Goal: Task Accomplishment & Management: Use online tool/utility

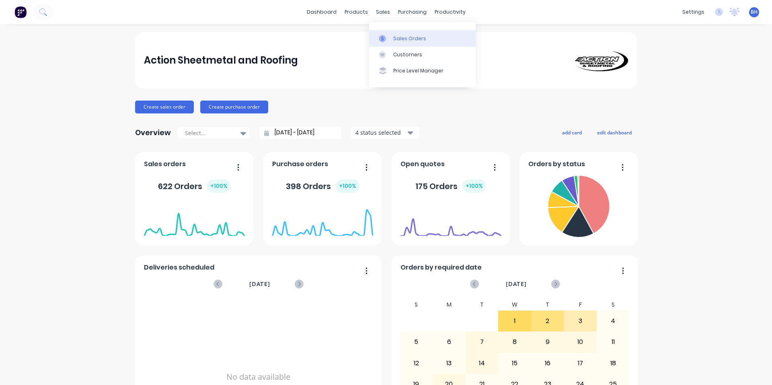
click at [386, 36] on div at bounding box center [385, 38] width 12 height 7
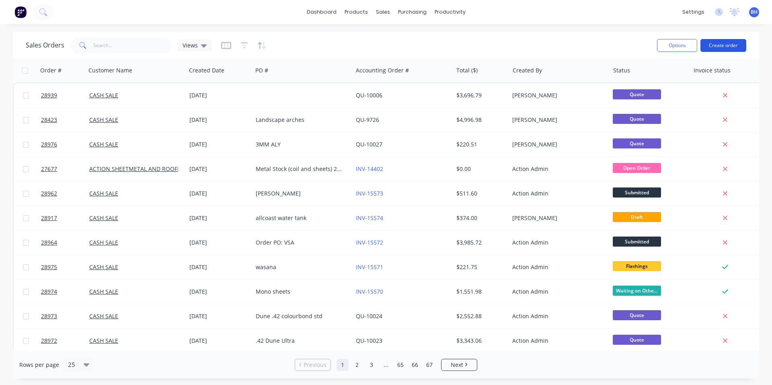
click at [729, 45] on button "Create order" at bounding box center [723, 45] width 46 height 13
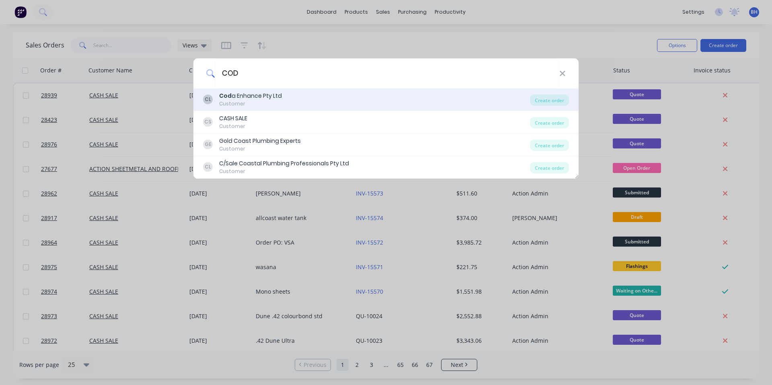
type input "COD"
click at [294, 98] on div "CL Cod a Enhance Pty Ltd Customer" at bounding box center [366, 100] width 327 height 16
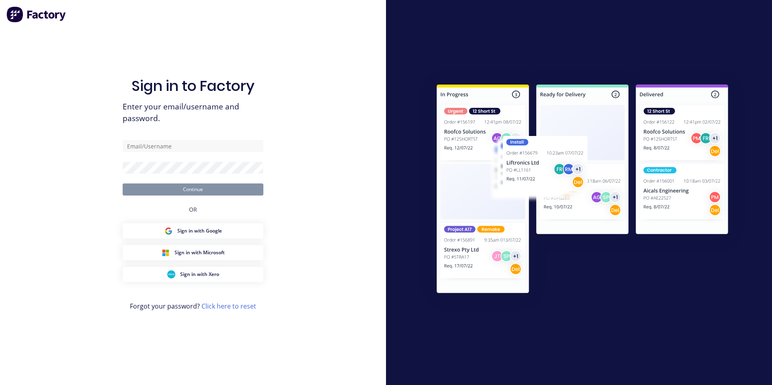
type input "[PERSON_NAME][EMAIL_ADDRESS][PERSON_NAME][DOMAIN_NAME]"
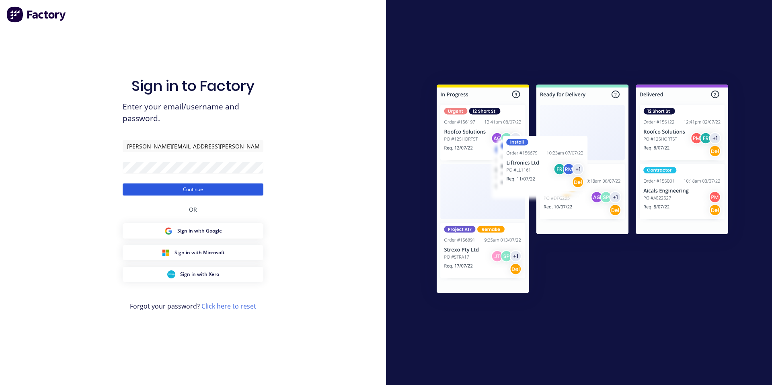
click at [230, 188] on button "Continue" at bounding box center [193, 189] width 141 height 12
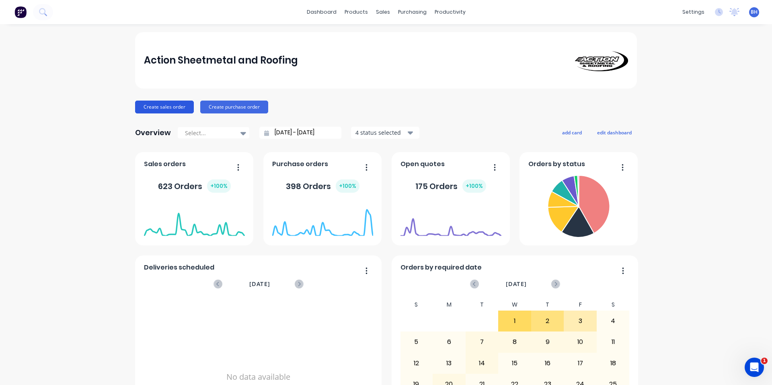
click at [160, 108] on button "Create sales order" at bounding box center [164, 107] width 59 height 13
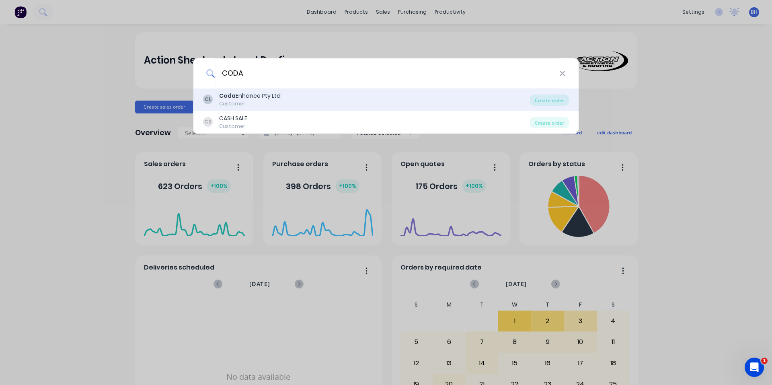
type input "CODA"
click at [292, 93] on div "[PERSON_NAME] Enhance Pty Ltd Customer" at bounding box center [366, 100] width 327 height 16
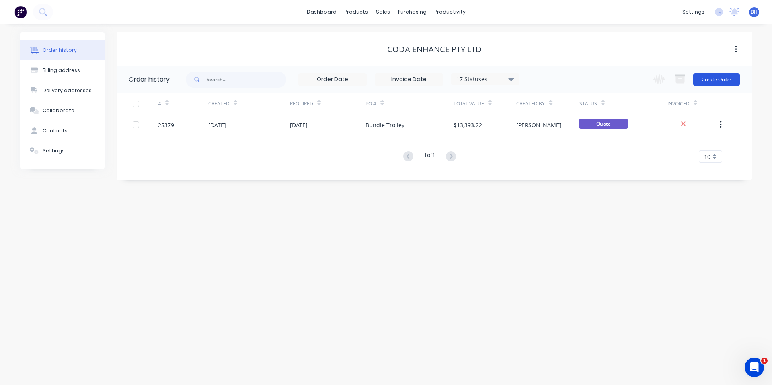
click at [729, 78] on button "Create Order" at bounding box center [716, 79] width 47 height 13
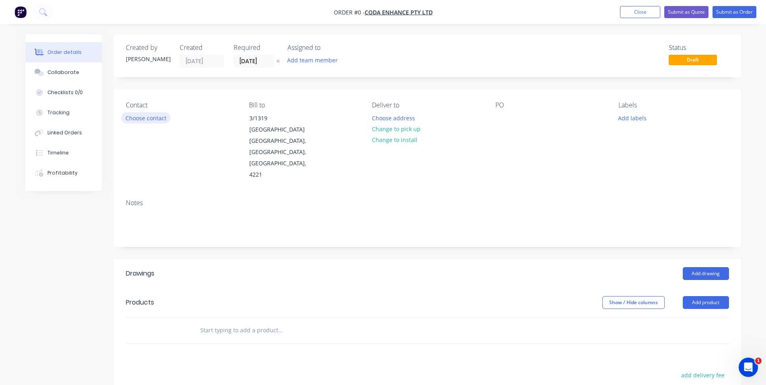
click at [145, 117] on button "Choose contact" at bounding box center [145, 117] width 49 height 11
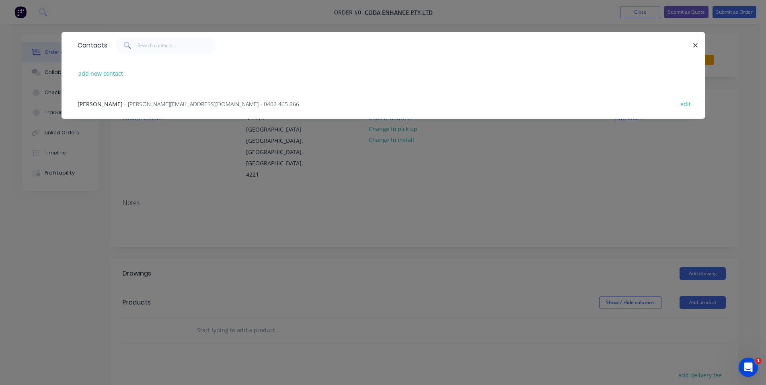
click at [162, 104] on span "- [PERSON_NAME][EMAIL_ADDRESS][DOMAIN_NAME] - 0402 465 266" at bounding box center [211, 104] width 175 height 8
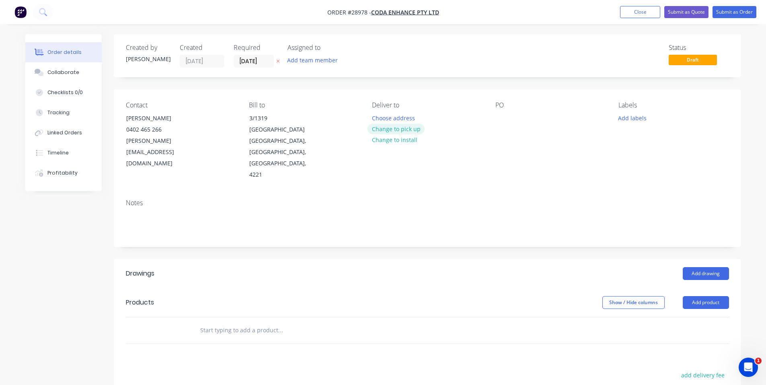
click at [409, 126] on button "Change to pick up" at bounding box center [395, 128] width 57 height 11
click at [501, 117] on div at bounding box center [501, 118] width 13 height 12
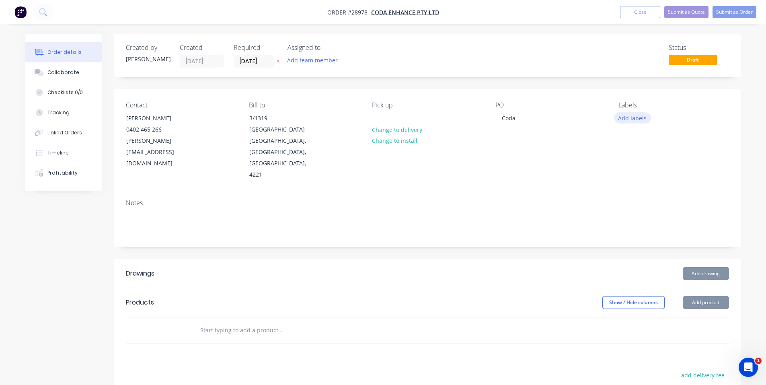
click at [641, 119] on button "Add labels" at bounding box center [632, 117] width 37 height 11
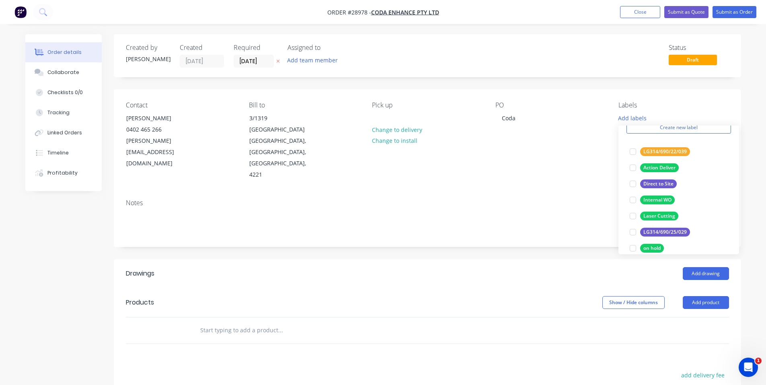
scroll to position [80, 0]
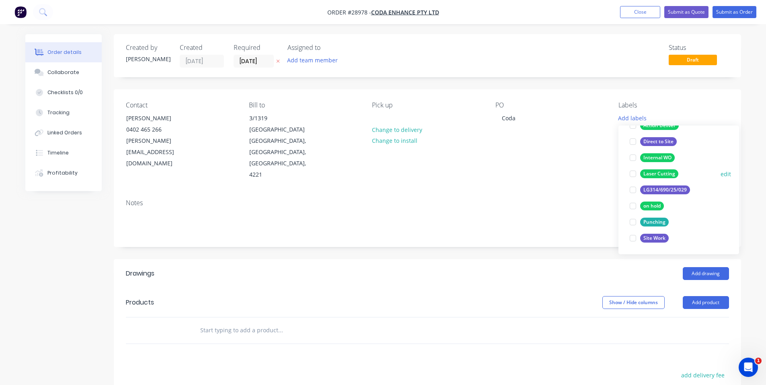
click at [634, 175] on div at bounding box center [633, 174] width 16 height 16
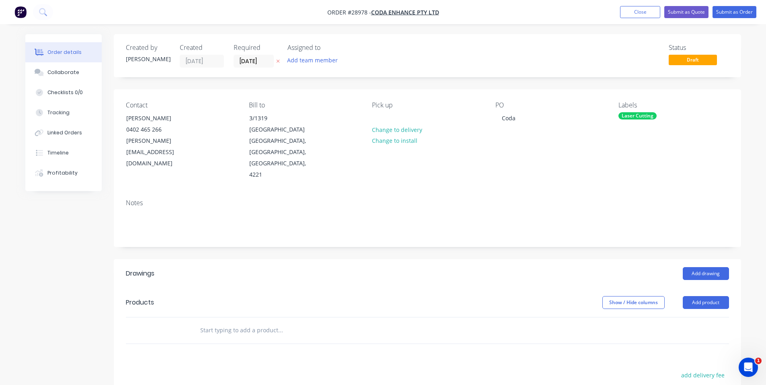
click at [180, 227] on div "Created by [PERSON_NAME] Created [DATE] Required [DATE] Assigned to Add team me…" at bounding box center [427, 285] width 627 height 503
click at [60, 74] on div "Collaborate" at bounding box center [63, 72] width 32 height 7
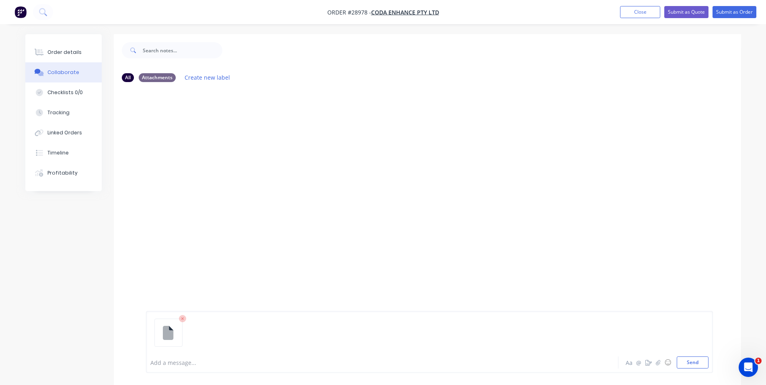
click at [183, 319] on icon at bounding box center [182, 318] width 2 height 2
click at [694, 361] on button "Send" at bounding box center [693, 362] width 32 height 12
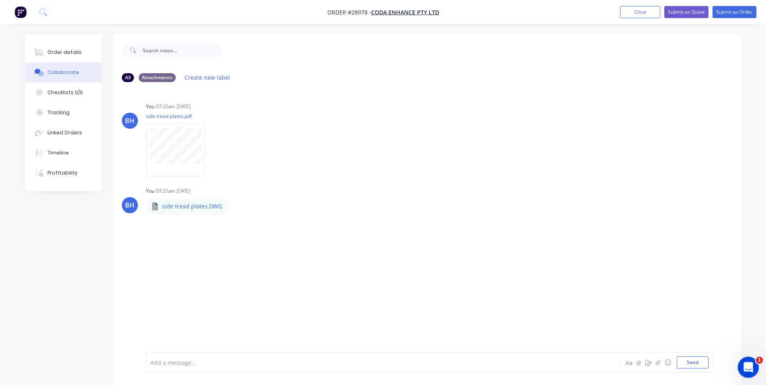
click at [745, 363] on icon "Open Intercom Messenger" at bounding box center [747, 365] width 13 height 13
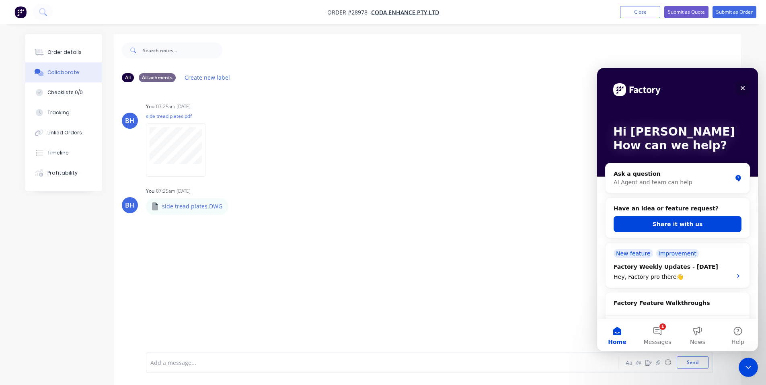
click at [743, 83] on div "Close" at bounding box center [742, 88] width 14 height 14
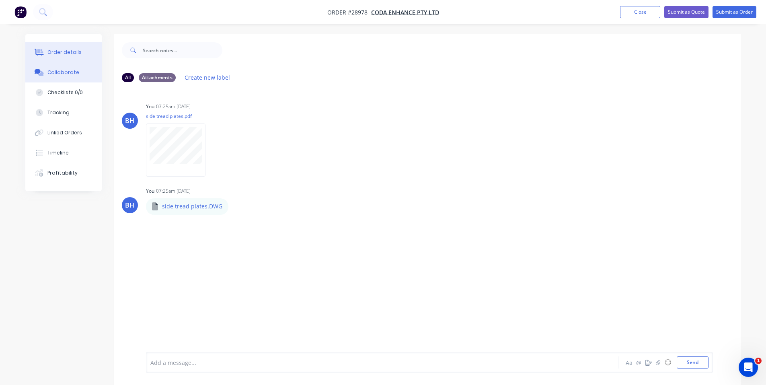
click at [76, 57] on button "Order details" at bounding box center [63, 52] width 76 height 20
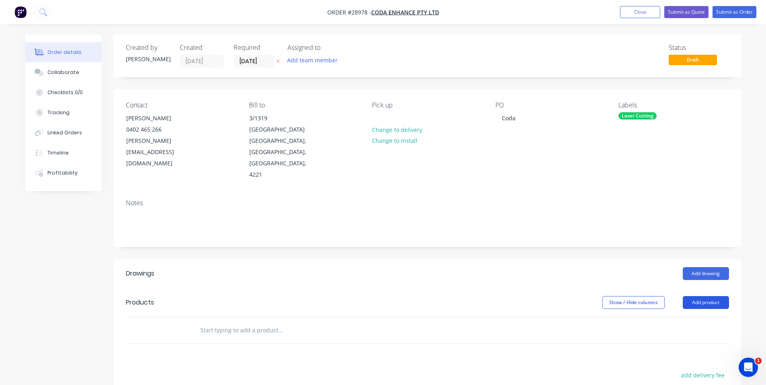
click at [721, 296] on button "Add product" at bounding box center [706, 302] width 46 height 13
click at [691, 333] on div "Basic product" at bounding box center [691, 339] width 62 height 12
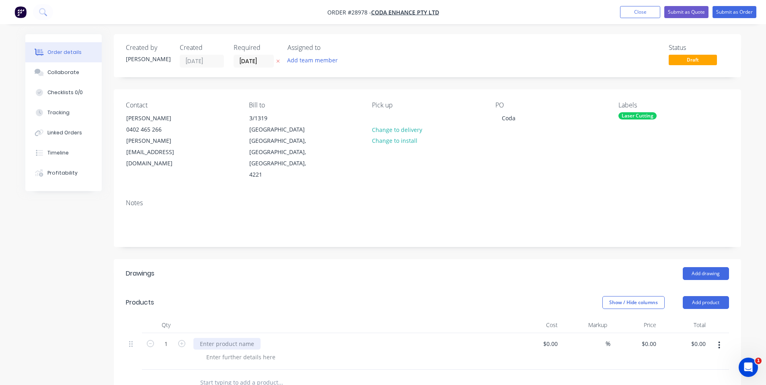
click at [242, 338] on div at bounding box center [226, 344] width 67 height 12
drag, startPoint x: 224, startPoint y: 320, endPoint x: 284, endPoint y: 323, distance: 60.8
click at [285, 338] on div "Laser cut 6mm aly checker plate Side Tread Plates" at bounding box center [267, 344] width 148 height 12
click at [257, 351] on div at bounding box center [241, 357] width 82 height 12
click at [236, 351] on div at bounding box center [241, 357] width 82 height 12
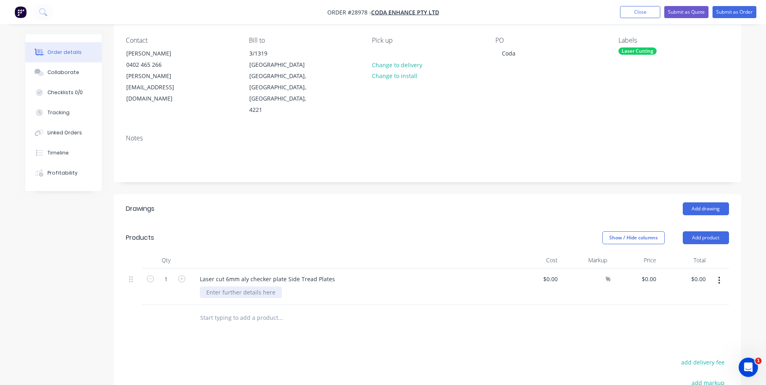
scroll to position [80, 0]
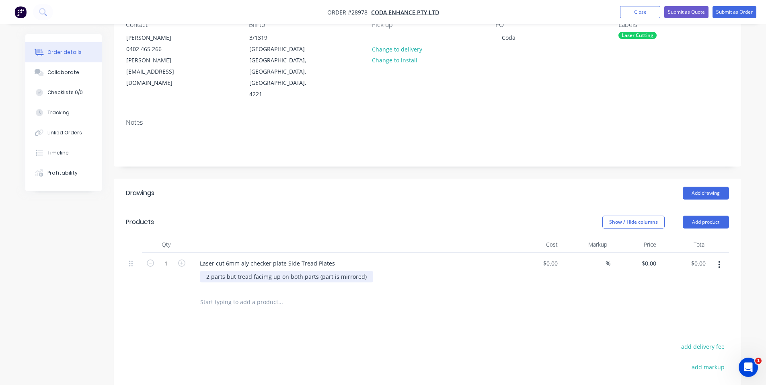
click at [265, 271] on div "2 parts but tread facimg up on both parts (part is mirrored)" at bounding box center [286, 277] width 173 height 12
click at [652, 257] on input "0" at bounding box center [650, 263] width 18 height 12
type input "$314.93"
click at [642, 289] on div at bounding box center [427, 302] width 603 height 26
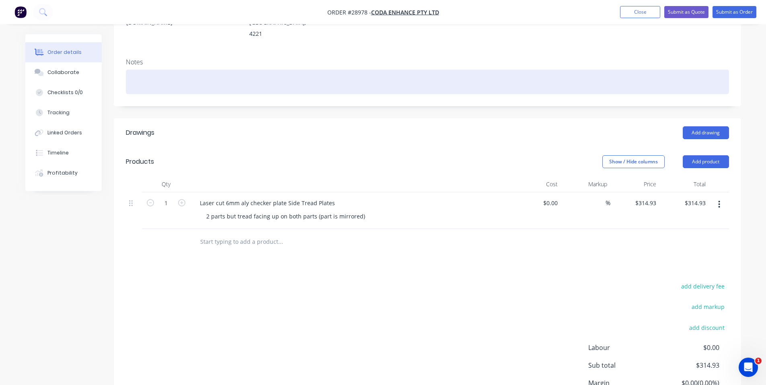
scroll to position [33, 0]
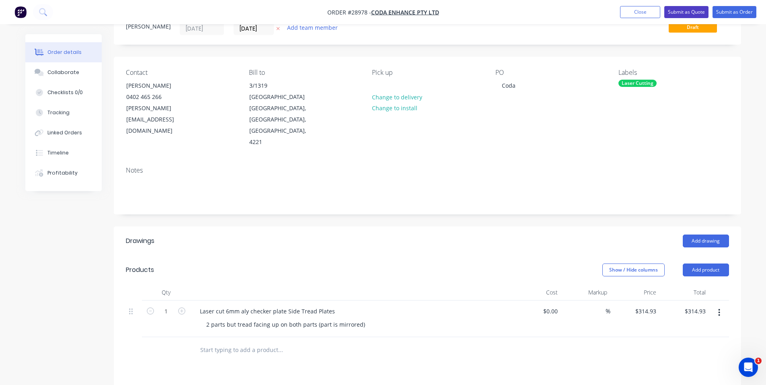
click at [696, 12] on button "Submit as Quote" at bounding box center [686, 12] width 44 height 12
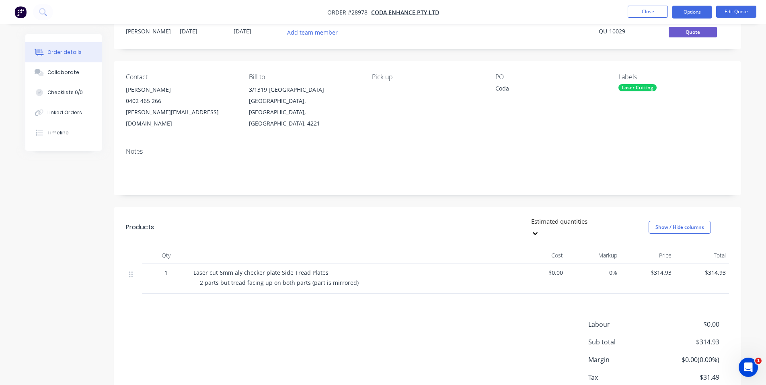
scroll to position [0, 0]
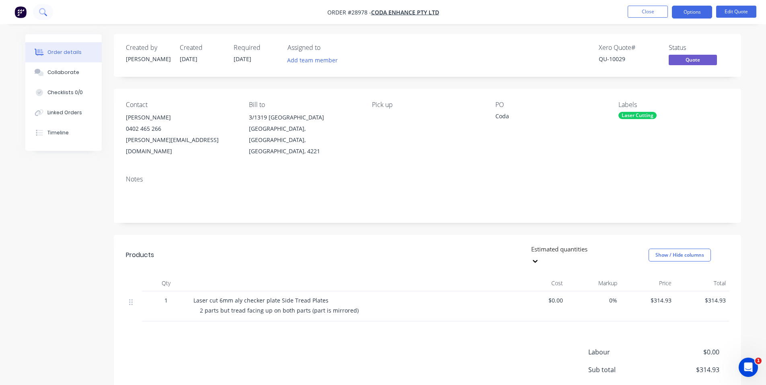
click at [35, 14] on button at bounding box center [43, 12] width 20 height 16
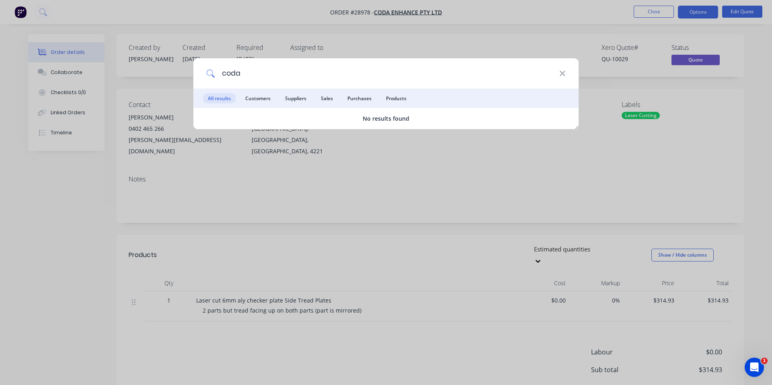
type input "coda"
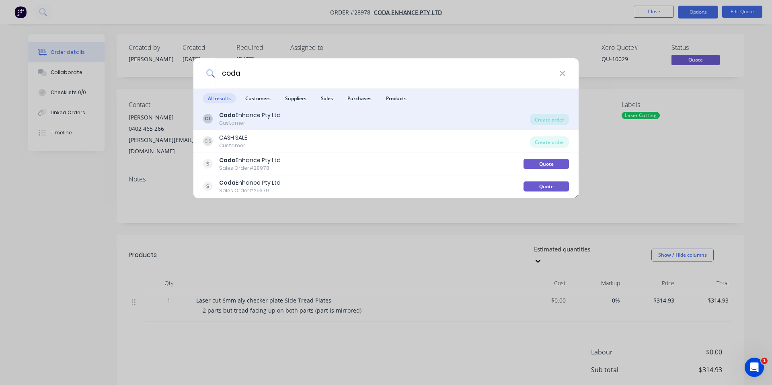
click at [269, 115] on div "Coda Enhance Pty Ltd" at bounding box center [250, 115] width 62 height 8
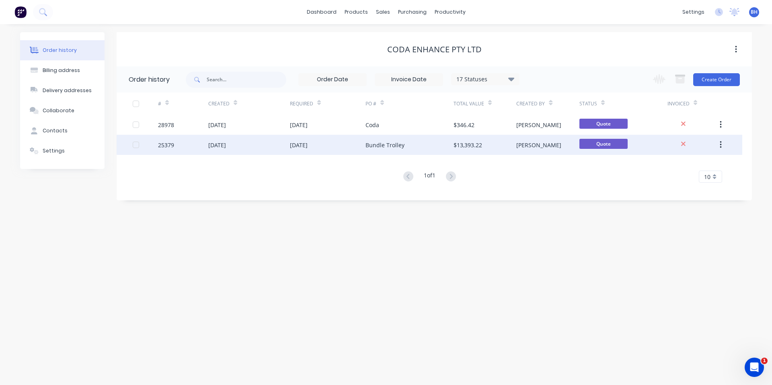
click at [308, 147] on div "[DATE]" at bounding box center [299, 145] width 18 height 8
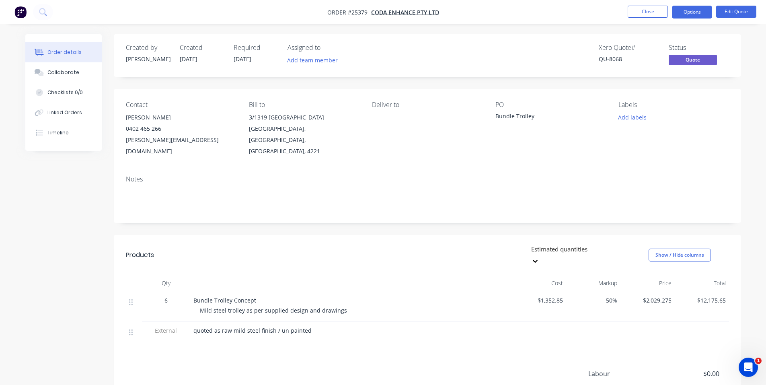
click at [16, 12] on img "button" at bounding box center [20, 12] width 12 height 12
